Goal: Transaction & Acquisition: Obtain resource

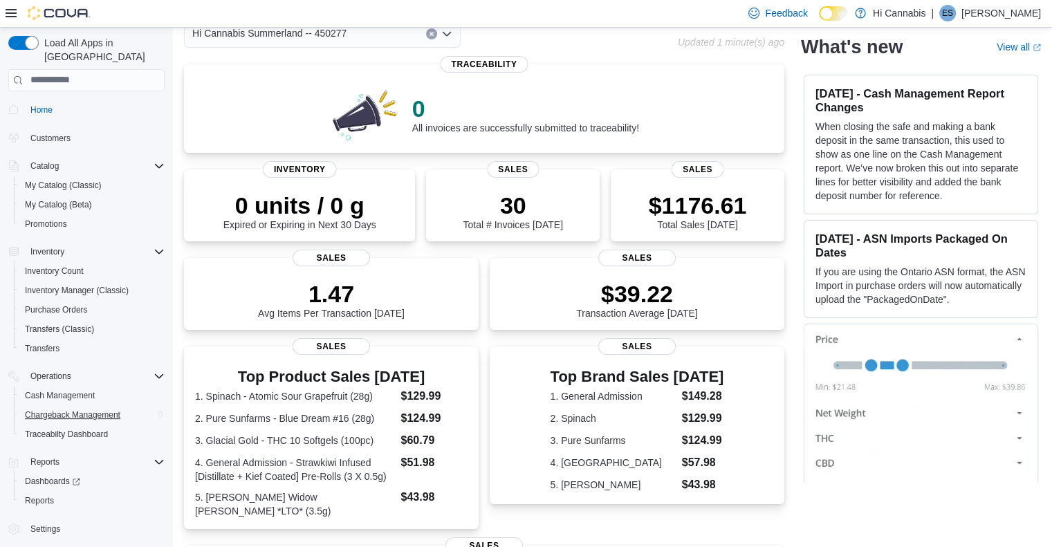
scroll to position [138, 0]
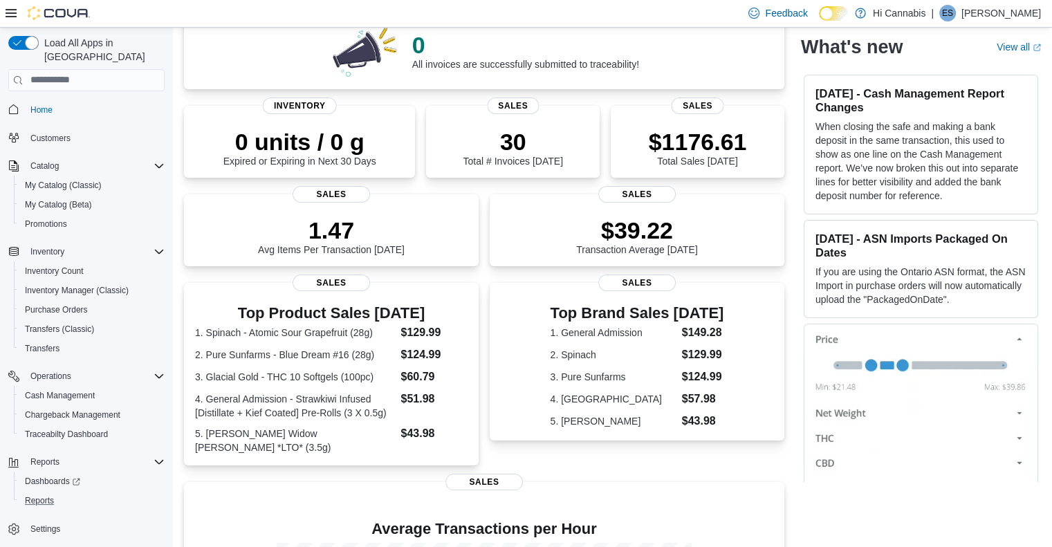
click at [53, 496] on button "Reports" at bounding box center [92, 500] width 156 height 19
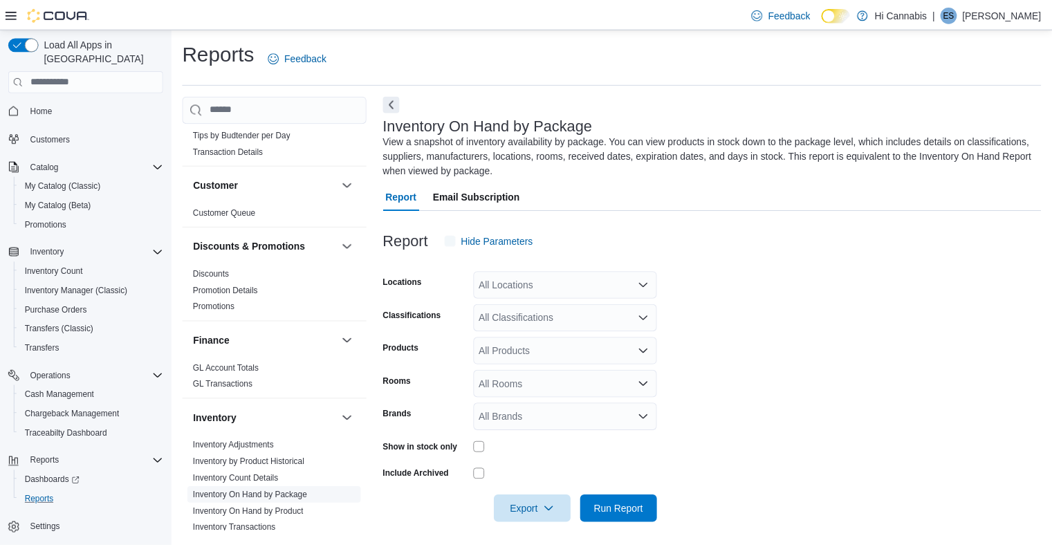
scroll to position [4, 0]
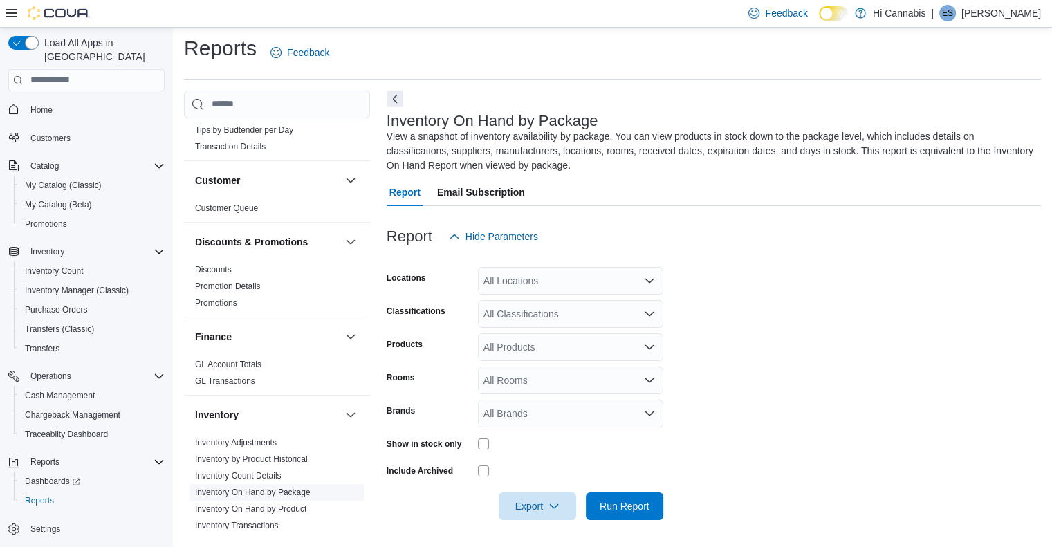
click at [280, 488] on link "Inventory On Hand by Package" at bounding box center [253, 493] width 116 height 10
click at [581, 286] on div "All Locations" at bounding box center [570, 281] width 185 height 28
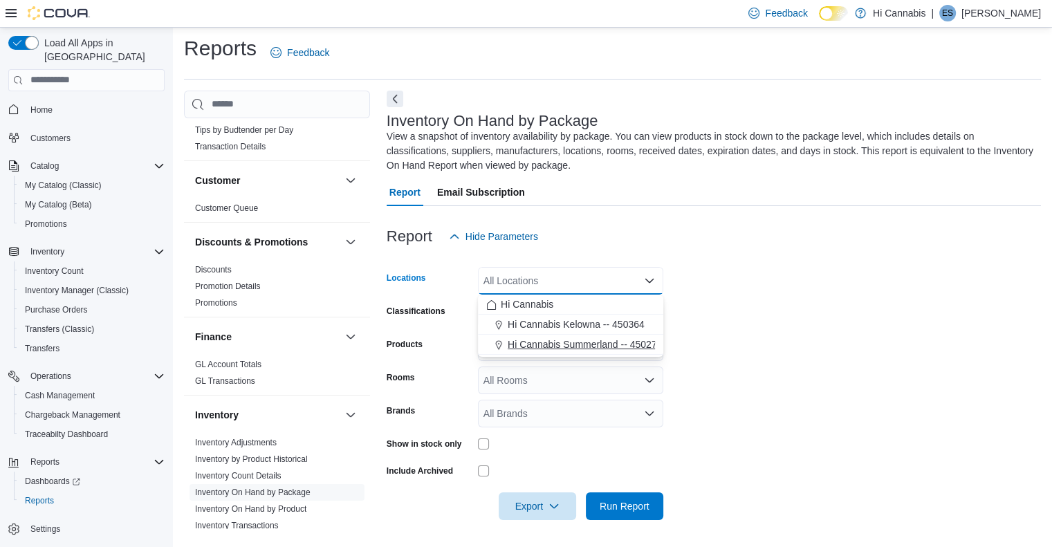
click at [540, 342] on span "Hi Cannabis Summerland -- 450277" at bounding box center [585, 345] width 154 height 14
click at [476, 334] on div "Products All Products" at bounding box center [525, 347] width 277 height 28
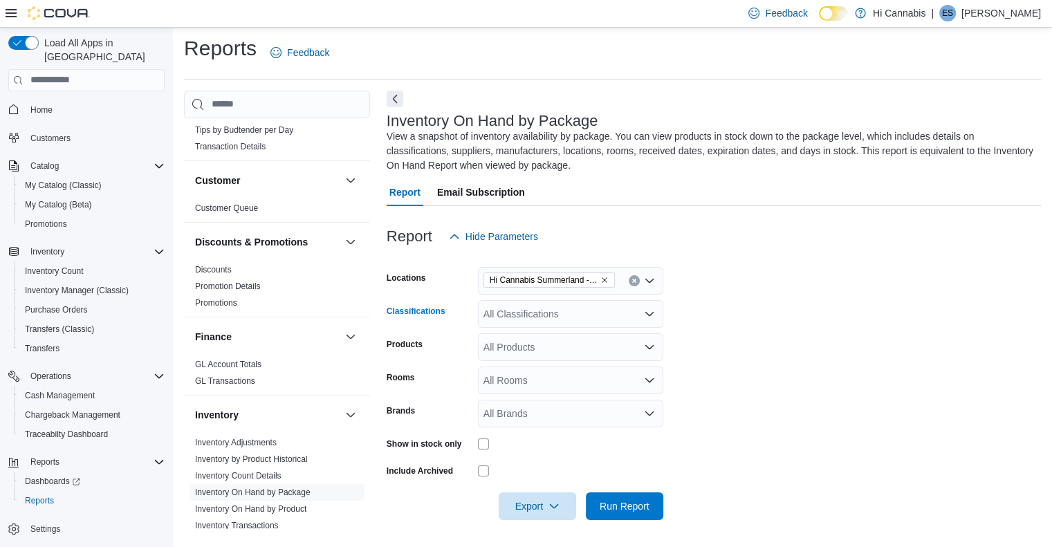
click at [493, 315] on div "All Classifications" at bounding box center [570, 314] width 185 height 28
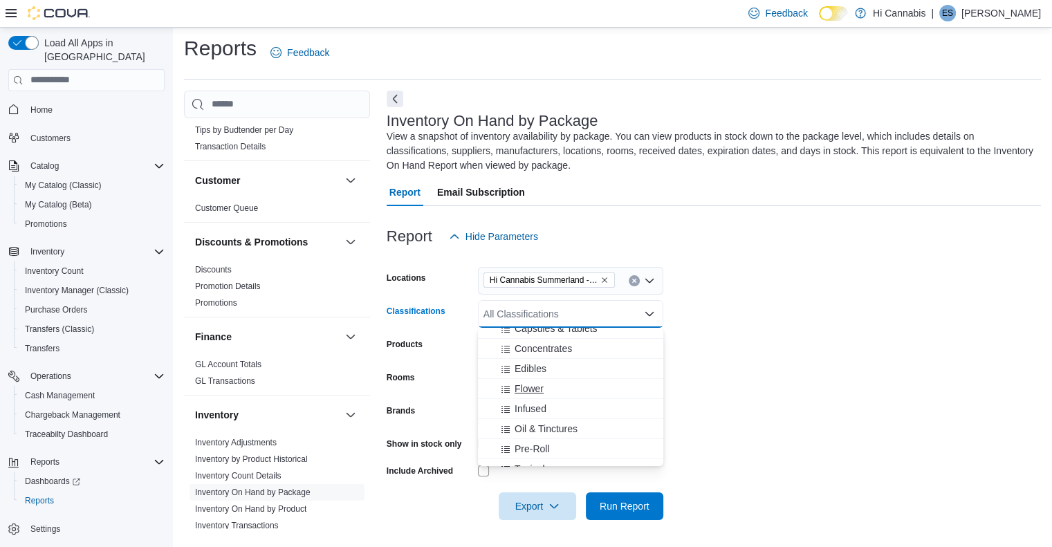
scroll to position [138, 0]
click at [540, 416] on span "Vapes" at bounding box center [528, 420] width 27 height 14
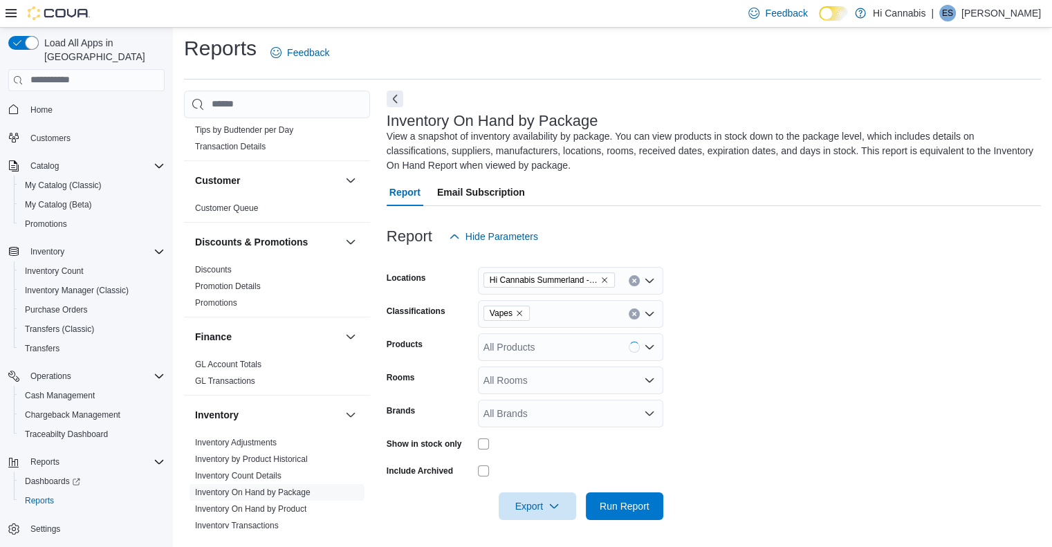
drag, startPoint x: 427, startPoint y: 424, endPoint x: 460, endPoint y: 418, distance: 33.8
click at [435, 424] on div "Brands" at bounding box center [430, 414] width 86 height 28
click at [507, 501] on span "Export" at bounding box center [537, 506] width 61 height 28
click at [537, 426] on span "Export to Excel" at bounding box center [539, 421] width 62 height 11
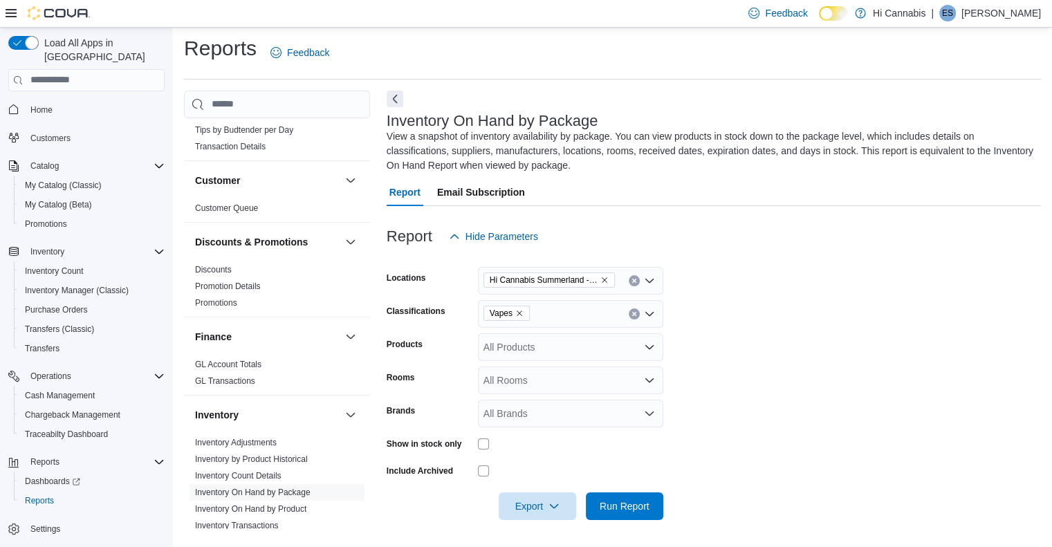
click at [993, 5] on p "Emma Selsky" at bounding box center [1002, 13] width 80 height 17
click at [944, 134] on span "Sign Out" at bounding box center [951, 134] width 37 height 14
